Goal: Task Accomplishment & Management: Use online tool/utility

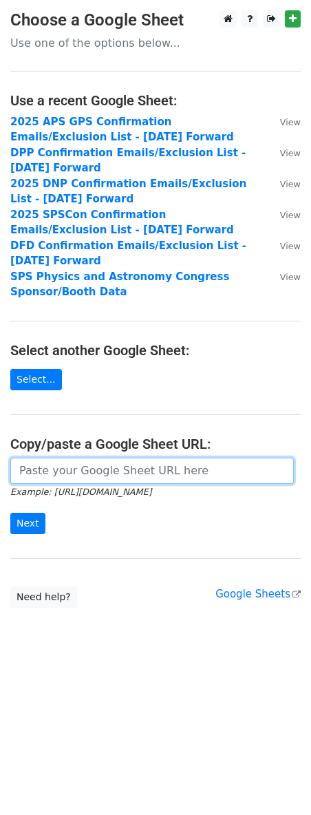
click at [94, 473] on input "url" at bounding box center [152, 471] width 284 height 26
paste input "https://docs.google.com/spreadsheets/d/1IItS5NdeZrjWVWJ0zCTQGCxB7wzl3vRc/edit?g…"
type input "https://docs.google.com/spreadsheets/d/1IItS5NdeZrjWVWJ0zCTQGCxB7wzl3vRc/edit?g…"
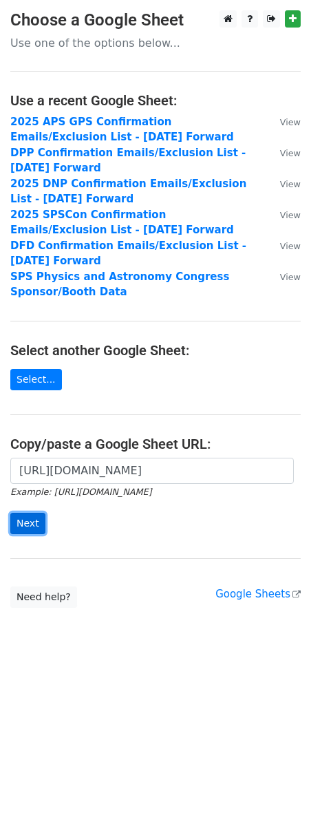
click at [25, 521] on input "Next" at bounding box center [27, 523] width 35 height 21
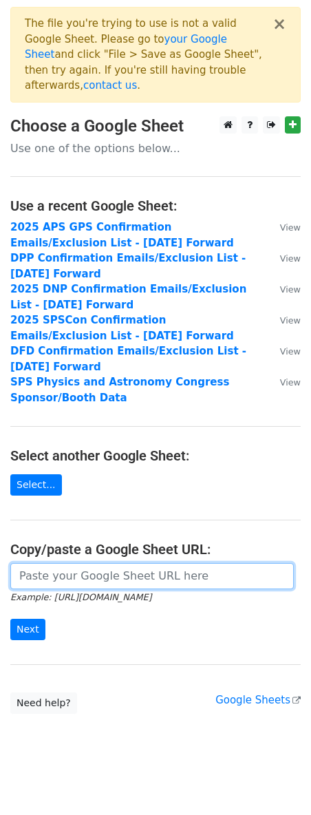
click at [72, 563] on input "url" at bounding box center [152, 576] width 284 height 26
paste input "https://docs.google.com/spreadsheets/d/1U2HdFe7wr0rTRp1Ea_gGYxEJUeIoivGS7sNKQGY…"
type input "https://docs.google.com/spreadsheets/d/1U2HdFe7wr0rTRp1Ea_gGYxEJUeIoivGS7sNKQGY…"
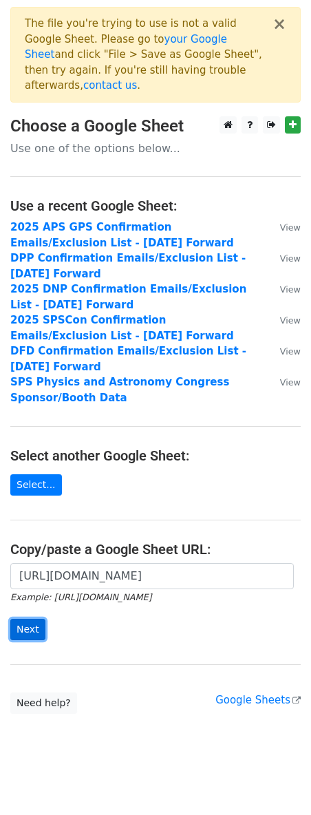
click at [33, 619] on input "Next" at bounding box center [27, 629] width 35 height 21
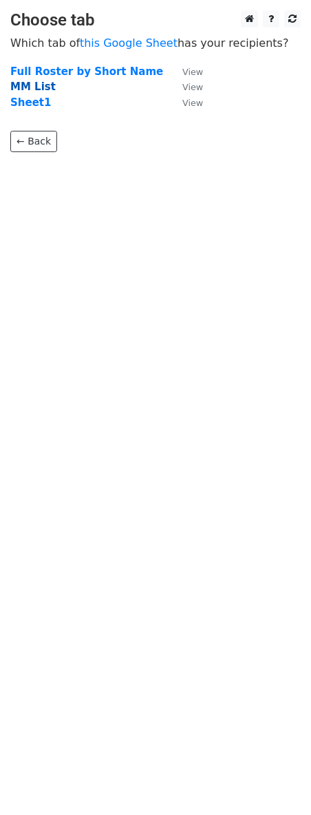
click at [41, 84] on strong "MM List" at bounding box center [32, 87] width 45 height 12
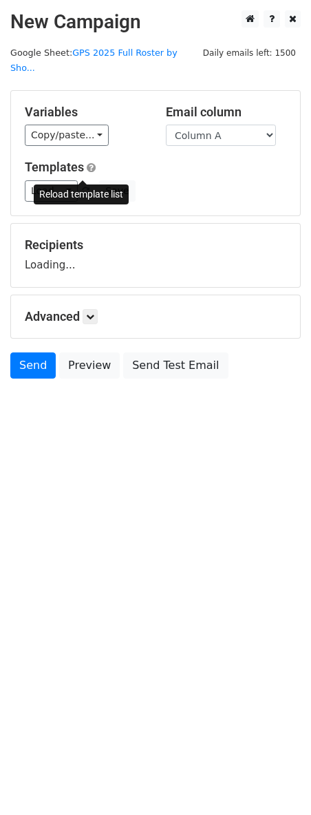
click at [82, 187] on span at bounding box center [86, 191] width 8 height 9
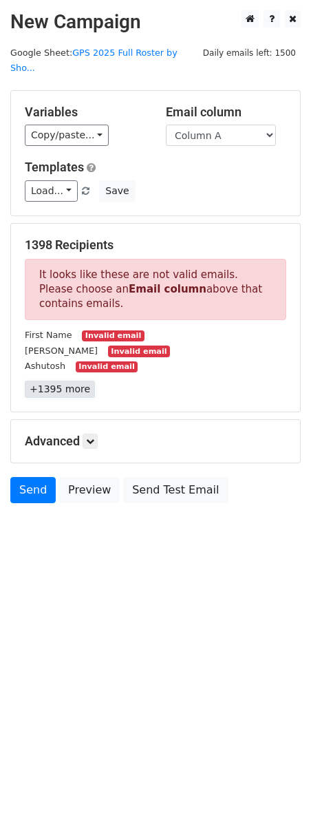
click at [45, 381] on link "+1395 more" at bounding box center [60, 389] width 70 height 17
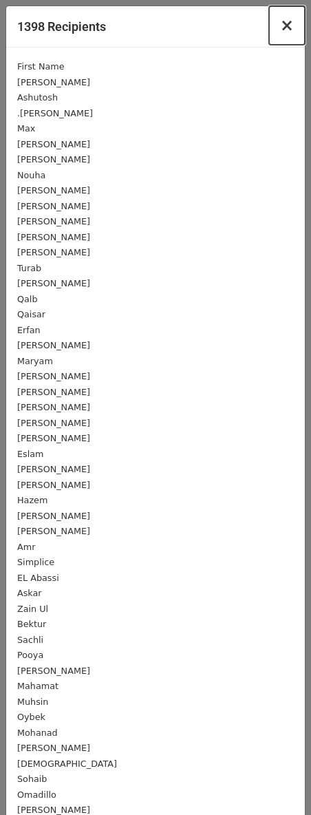
click at [280, 29] on span "×" at bounding box center [287, 25] width 14 height 19
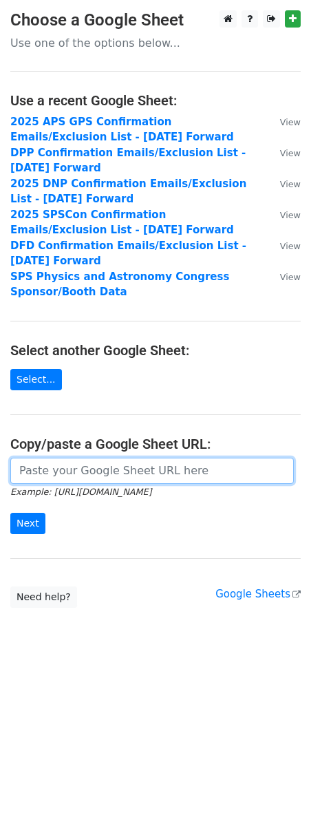
click at [85, 476] on input "url" at bounding box center [152, 471] width 284 height 26
paste input "[URL][DOMAIN_NAME]"
type input "[URL][DOMAIN_NAME]"
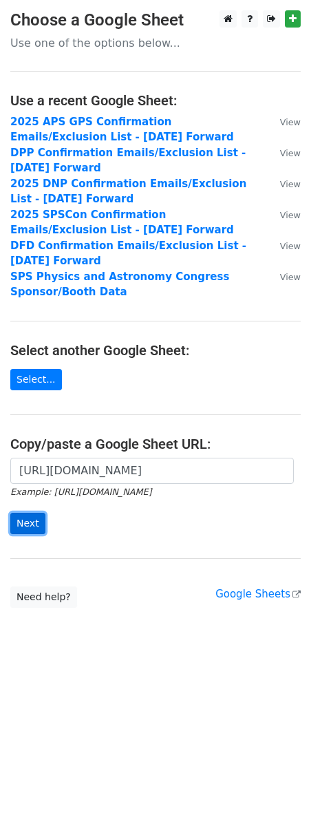
click at [17, 523] on input "Next" at bounding box center [27, 523] width 35 height 21
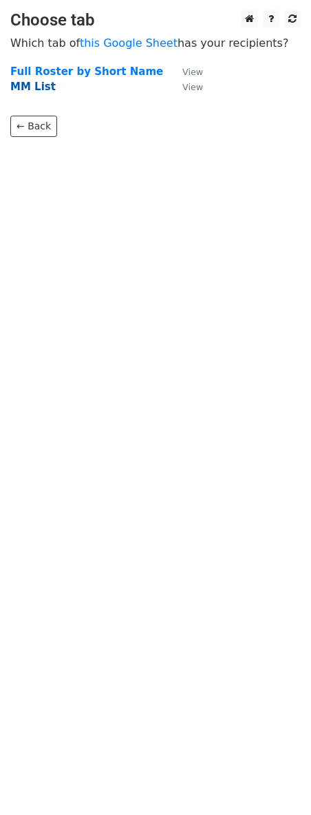
click at [36, 87] on strong "MM List" at bounding box center [32, 87] width 45 height 12
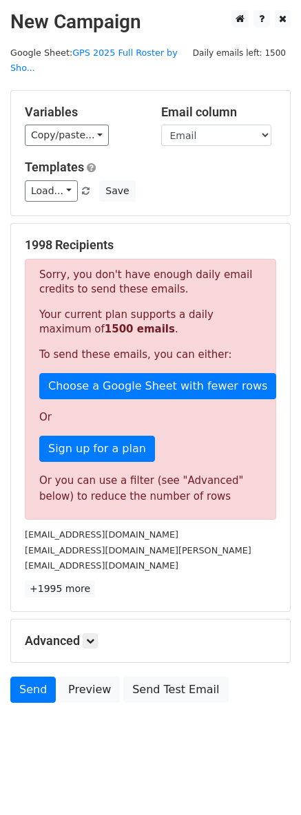
scroll to position [5, 0]
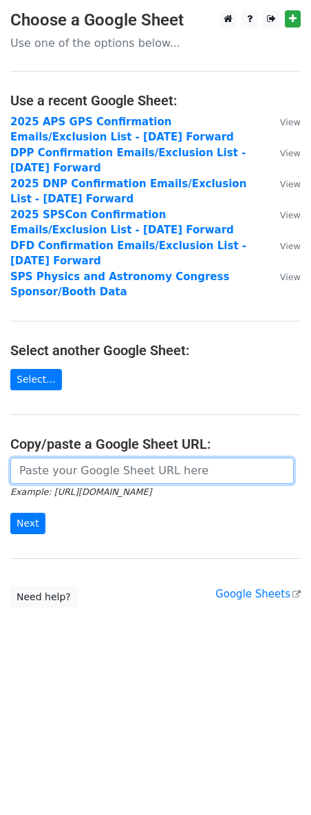
click at [106, 474] on input "url" at bounding box center [152, 471] width 284 height 26
paste input "https://docs.google.com/spreadsheets/d/1U2HdFe7wr0rTRp1Ea_gGYxEJUeIoivGS7sNKQGY…"
type input "https://docs.google.com/spreadsheets/d/1U2HdFe7wr0rTRp1Ea_gGYxEJUeIoivGS7sNKQGY…"
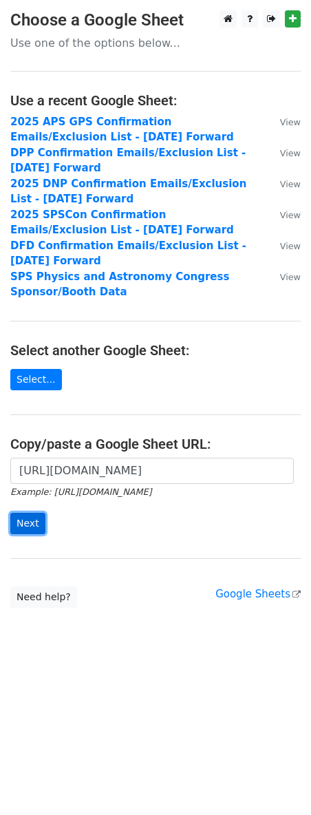
click at [28, 524] on input "Next" at bounding box center [27, 523] width 35 height 21
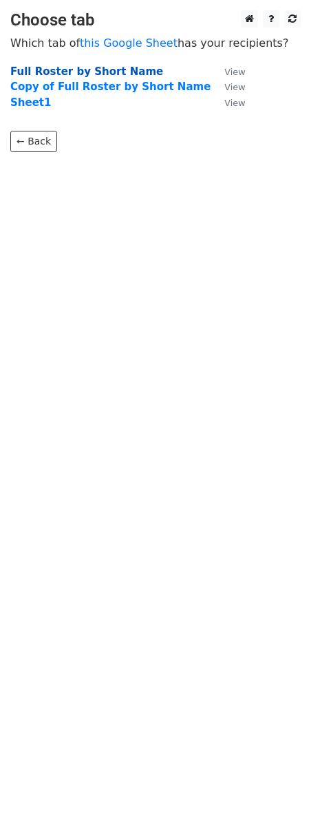
click at [70, 75] on strong "Full Roster by Short Name" at bounding box center [86, 71] width 153 height 12
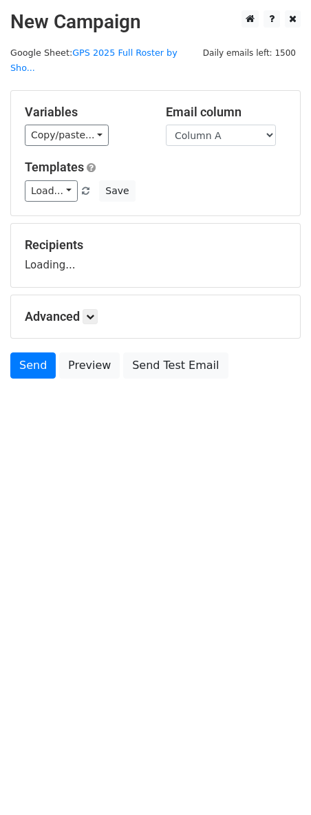
click at [78, 71] on main "New Campaign Daily emails left: 1500 Google Sheet: GPS 2025 Full Roster by Sho.…" at bounding box center [155, 197] width 311 height 375
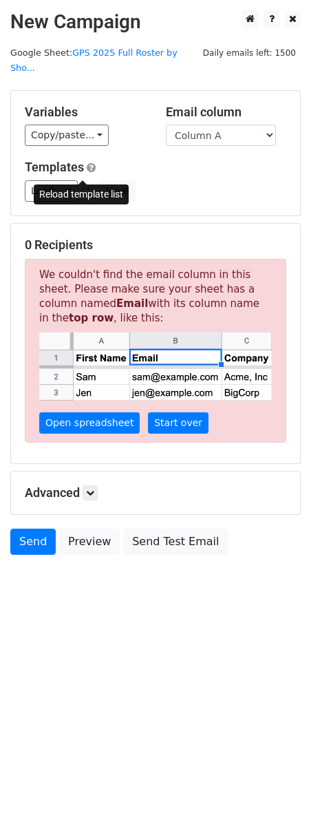
click at [84, 187] on span at bounding box center [86, 191] width 8 height 9
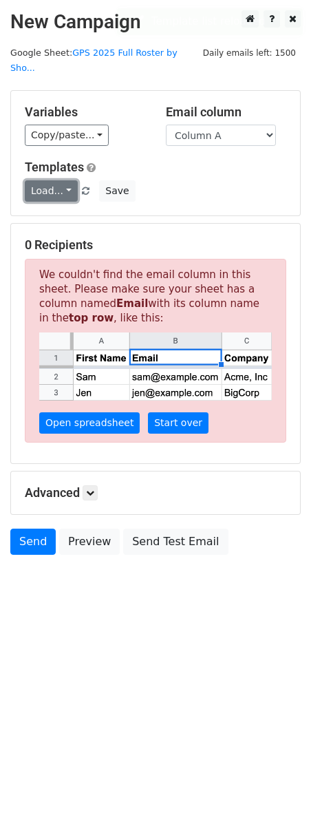
click at [67, 180] on link "Load..." at bounding box center [51, 190] width 53 height 21
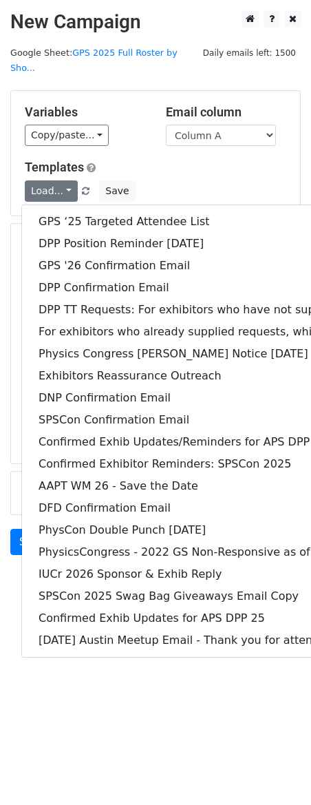
click at [271, 160] on h5 "Templates" at bounding box center [156, 167] width 262 height 15
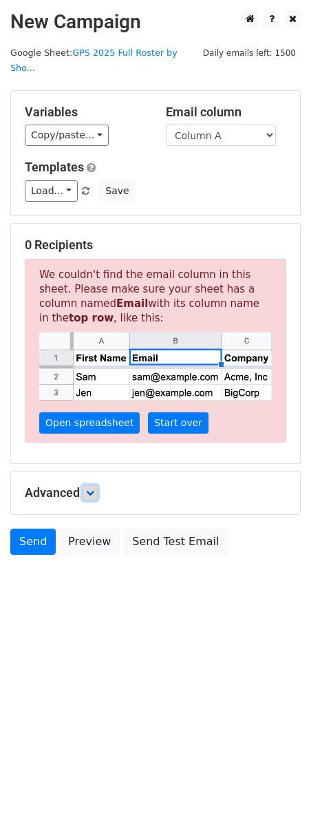
click at [94, 489] on icon at bounding box center [90, 493] width 8 height 8
